Goal: Information Seeking & Learning: Learn about a topic

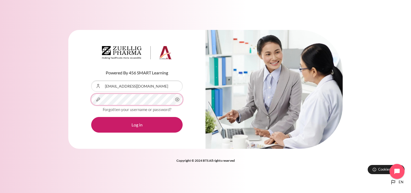
click at [91, 117] on button "Log in" at bounding box center [136, 125] width 91 height 16
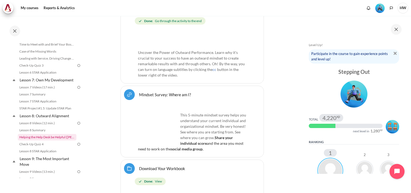
scroll to position [296, 0]
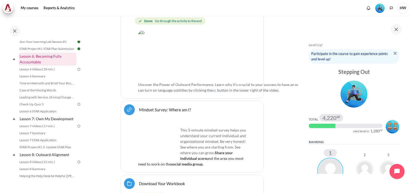
click at [48, 61] on link "Lesson 6: Becoming Fully Accountable" at bounding box center [48, 58] width 58 height 13
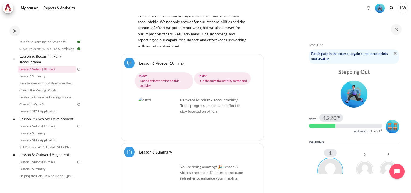
scroll to position [3769, 0]
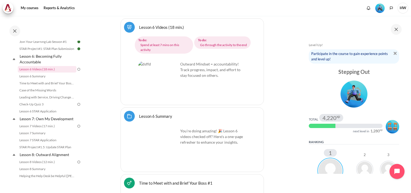
click at [154, 30] on link "Lesson 6 Videos (18 min.)" at bounding box center [161, 26] width 45 height 5
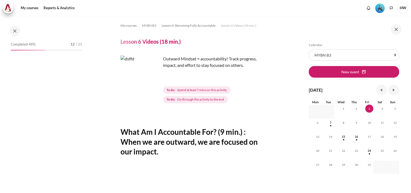
scroll to position [262, 0]
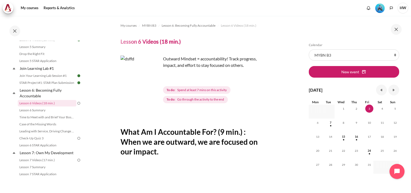
click at [270, 104] on section "My courses MYBN B3 Lesson 6: Becoming Fully Accountable Lesson 6 Videos (18 min…" at bounding box center [192, 190] width 212 height 349
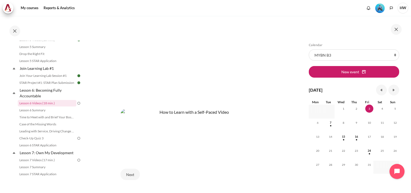
scroll to position [188, 0]
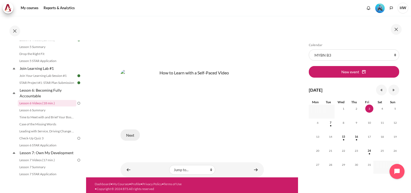
click at [125, 133] on button "Next" at bounding box center [129, 134] width 19 height 11
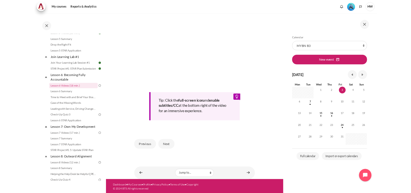
scroll to position [180, 0]
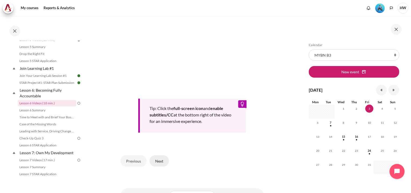
click at [159, 157] on button "Next" at bounding box center [159, 160] width 19 height 11
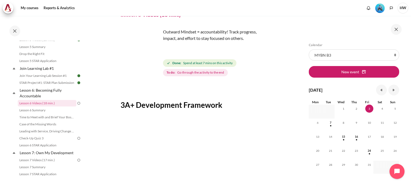
scroll to position [81, 0]
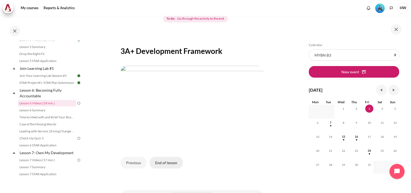
click at [159, 159] on button "End of lesson" at bounding box center [166, 162] width 33 height 11
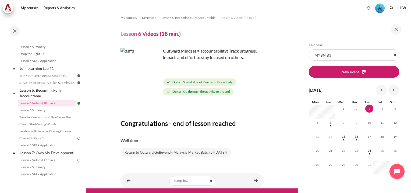
scroll to position [21, 0]
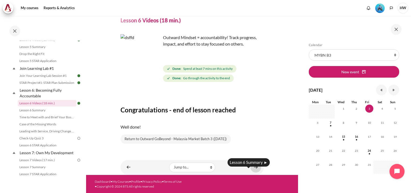
click at [254, 170] on link "Content" at bounding box center [255, 167] width 11 height 10
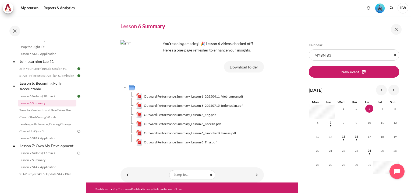
scroll to position [23, 0]
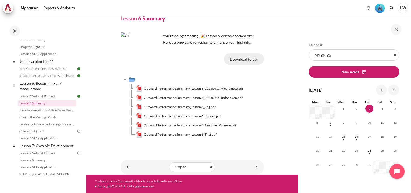
click at [247, 58] on button "Download folder" at bounding box center [244, 58] width 40 height 11
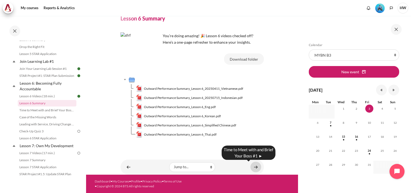
click at [254, 168] on link "Content" at bounding box center [255, 166] width 11 height 10
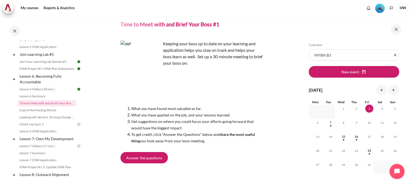
scroll to position [26, 0]
click at [144, 157] on span "Answer the questions" at bounding box center [144, 158] width 36 height 6
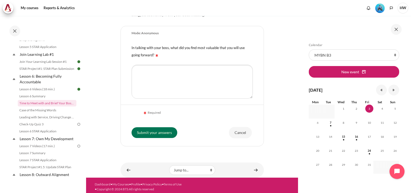
scroll to position [150, 0]
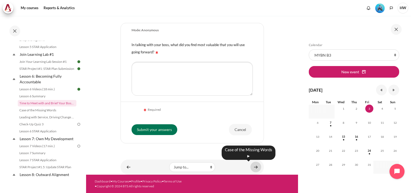
click at [253, 168] on link "Content" at bounding box center [255, 166] width 11 height 10
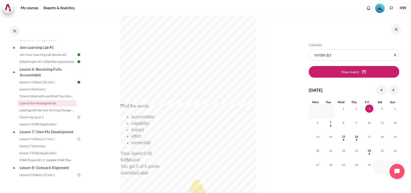
scroll to position [239, 0]
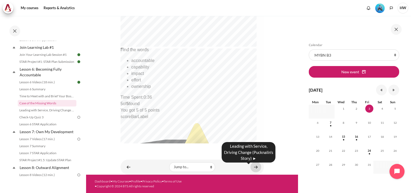
click at [253, 168] on link "Content" at bounding box center [255, 166] width 11 height 10
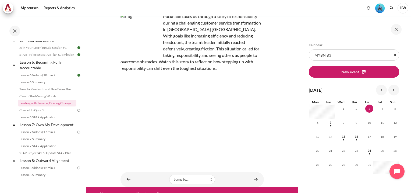
scroll to position [59, 0]
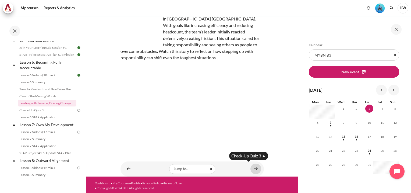
click at [253, 167] on link "Content" at bounding box center [255, 168] width 11 height 10
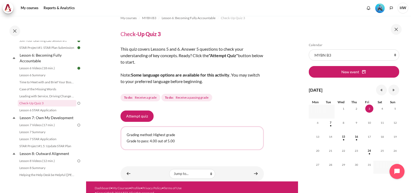
scroll to position [14, 0]
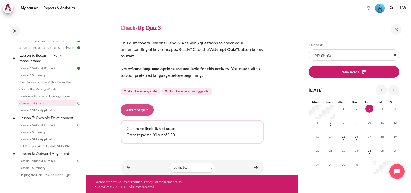
click at [150, 110] on button "Attempt quiz" at bounding box center [136, 109] width 33 height 11
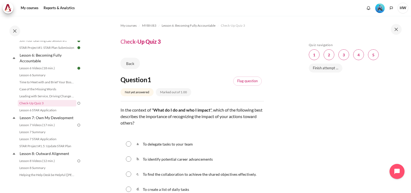
scroll to position [81, 0]
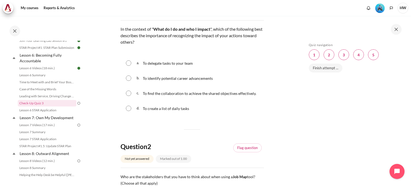
click at [126, 105] on input "Content" at bounding box center [128, 107] width 5 height 5
radio input "true"
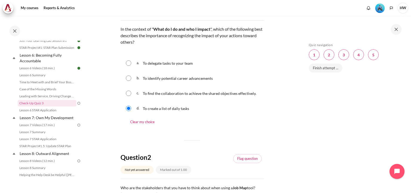
click at [127, 95] on input "Content" at bounding box center [128, 92] width 5 height 5
radio input "true"
click at [129, 82] on div "b. To identify potential career advancements" at bounding box center [191, 78] width 143 height 14
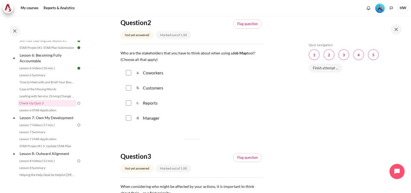
click at [129, 72] on input "Content" at bounding box center [128, 72] width 5 height 5
checkbox input "true"
click at [127, 88] on input "Content" at bounding box center [128, 87] width 5 height 5
checkbox input "true"
click at [127, 120] on input "Content" at bounding box center [128, 117] width 5 height 5
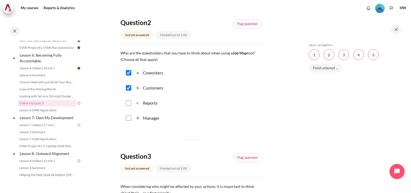
checkbox input "true"
click at [130, 103] on input "Content" at bounding box center [128, 102] width 5 height 5
checkbox input "true"
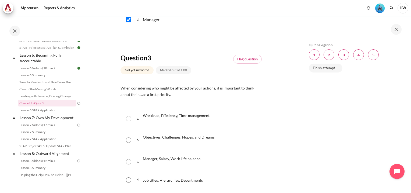
scroll to position [323, 0]
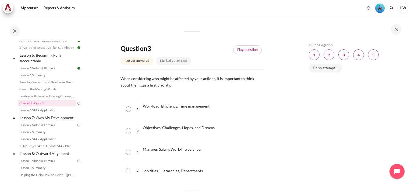
click at [131, 112] on input "Content" at bounding box center [128, 108] width 5 height 5
radio input "true"
click at [130, 131] on input "Content" at bounding box center [128, 130] width 5 height 5
radio input "true"
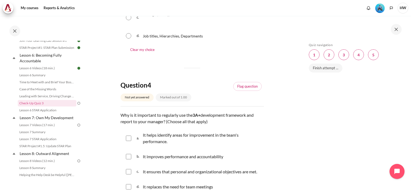
scroll to position [484, 0]
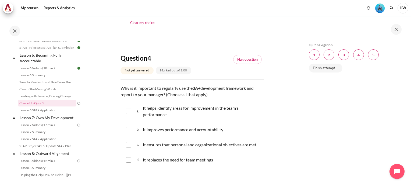
click at [128, 112] on input "Content" at bounding box center [128, 110] width 5 height 5
checkbox input "true"
drag, startPoint x: 128, startPoint y: 130, endPoint x: 128, endPoint y: 134, distance: 3.8
click at [128, 131] on input "Content" at bounding box center [128, 129] width 5 height 5
checkbox input "true"
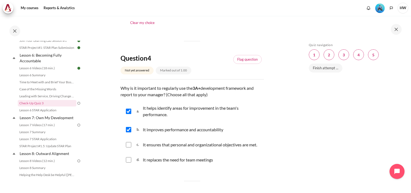
click at [129, 147] on input "Content" at bounding box center [128, 144] width 5 height 5
checkbox input "true"
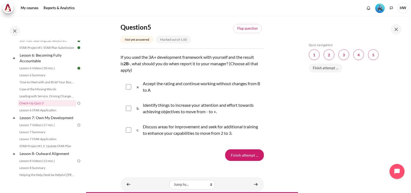
scroll to position [645, 0]
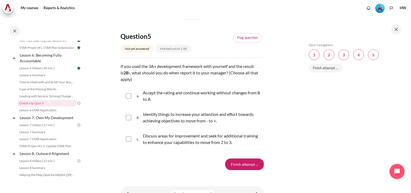
click at [128, 141] on input "Content" at bounding box center [128, 138] width 5 height 5
checkbox input "true"
click at [127, 120] on input "Content" at bounding box center [128, 117] width 5 height 5
checkbox input "true"
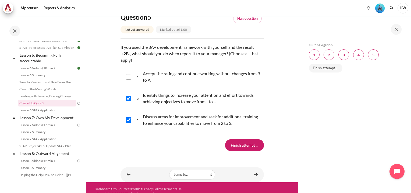
scroll to position [679, 0]
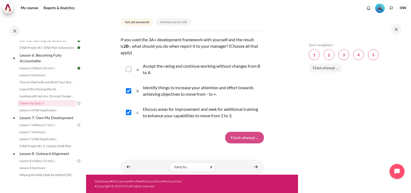
click at [239, 140] on input "Finish attempt ..." at bounding box center [244, 137] width 39 height 11
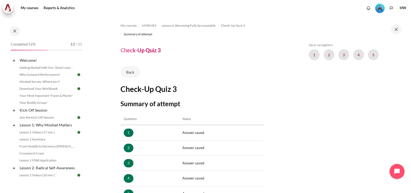
scroll to position [297, 0]
